Goal: Find specific page/section: Find specific page/section

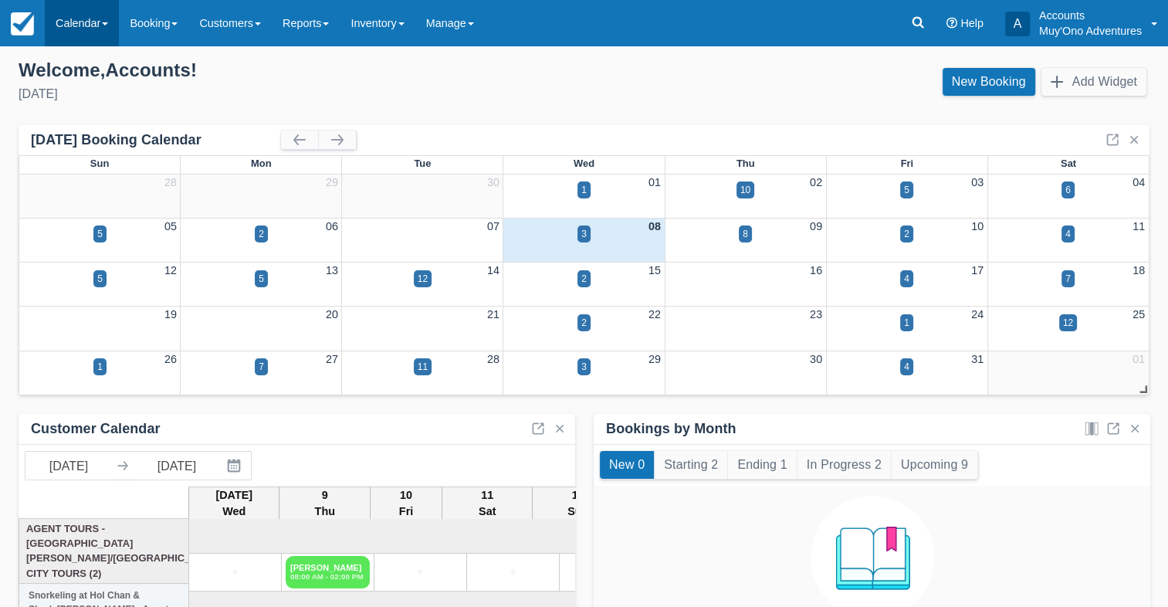
click at [101, 33] on link "Calendar" at bounding box center [82, 23] width 74 height 46
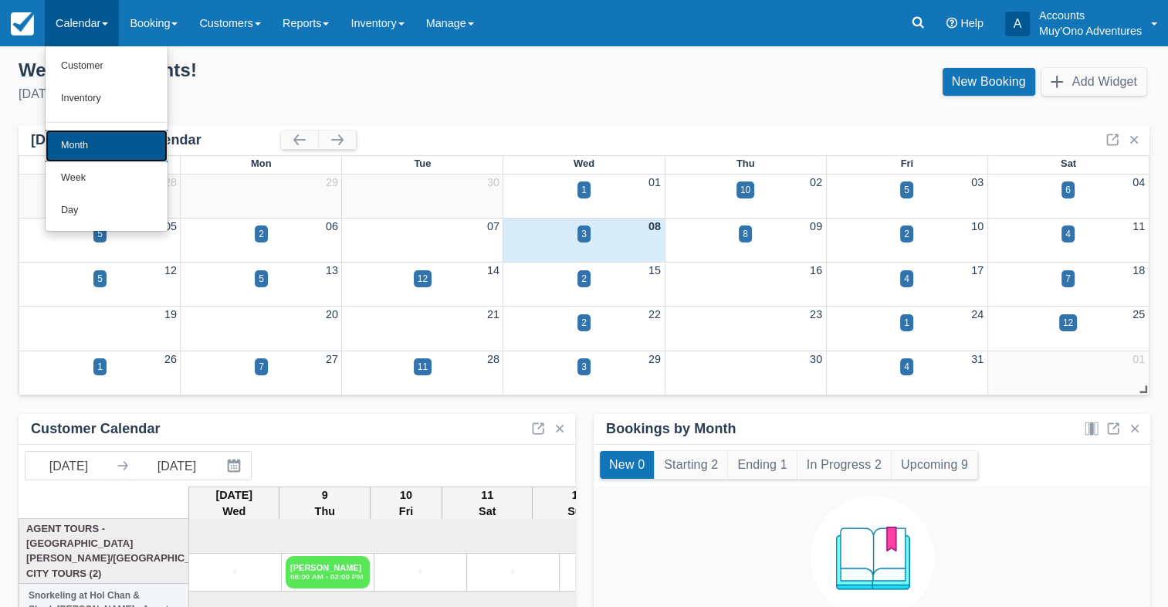
click at [68, 149] on link "Month" at bounding box center [107, 146] width 122 height 32
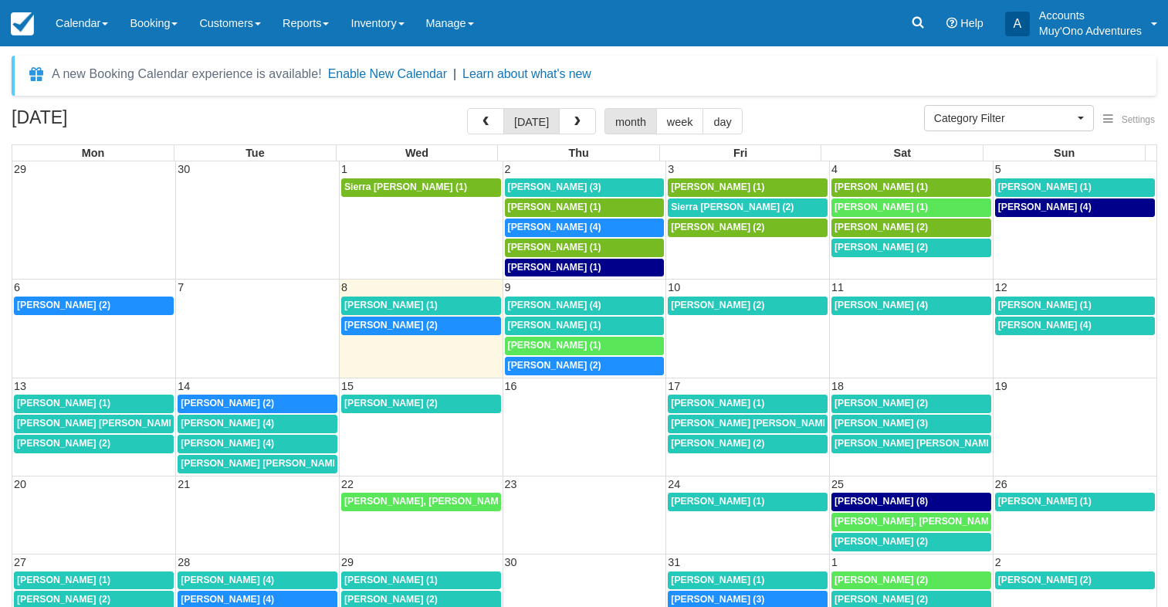
select select
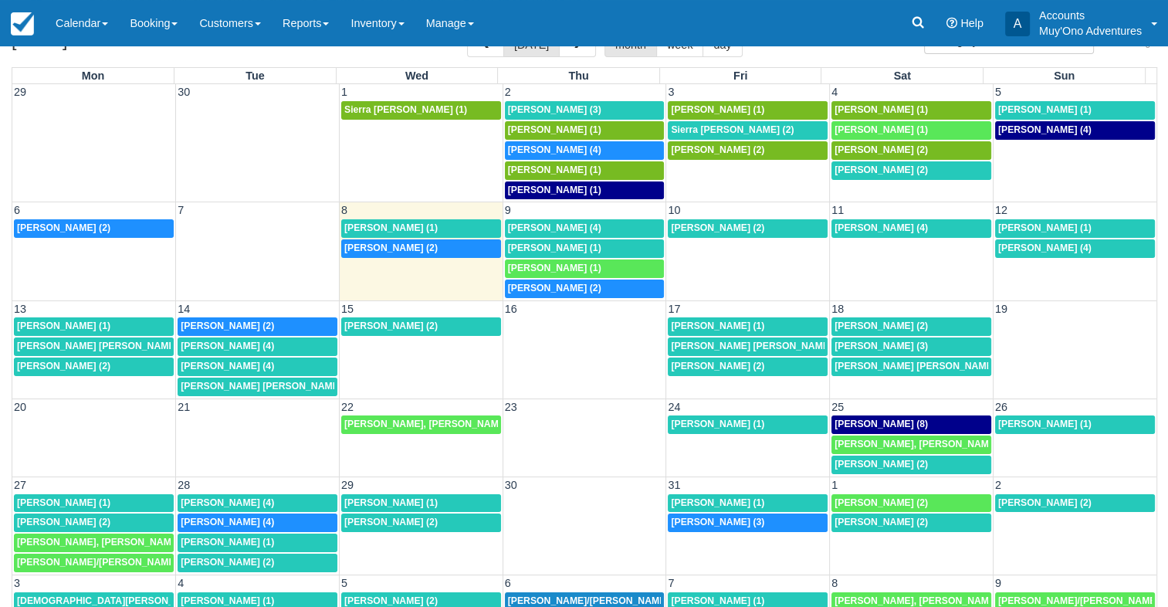
scroll to position [89, 0]
